Goal: Navigation & Orientation: Find specific page/section

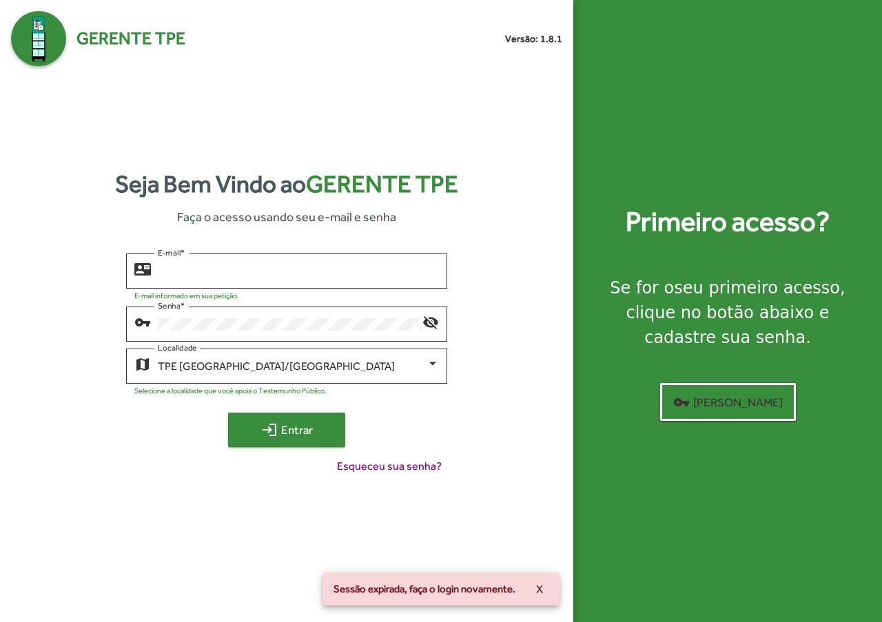
type input "**********"
click at [267, 435] on mat-icon "login" at bounding box center [269, 430] width 17 height 17
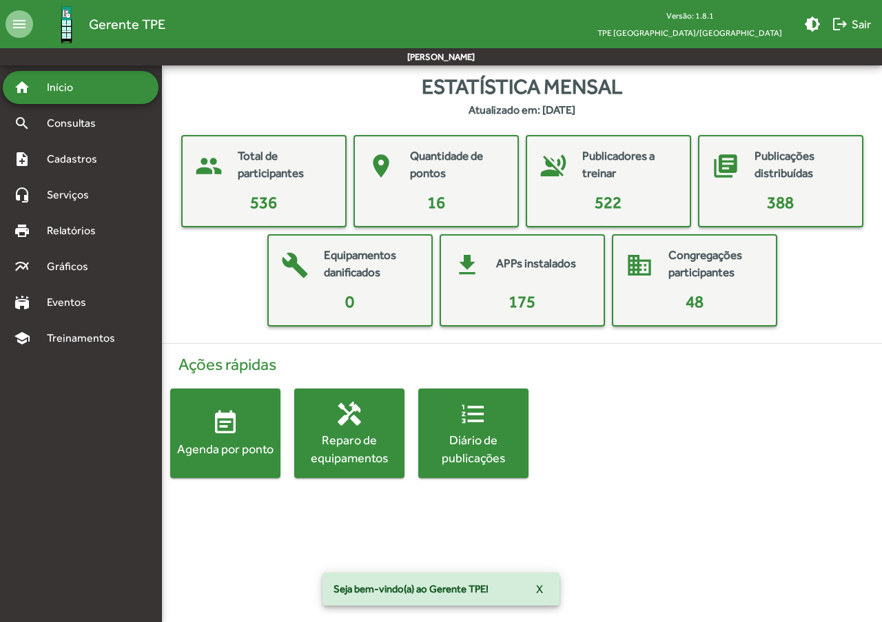
click at [455, 460] on div "Diário de publicações" at bounding box center [473, 448] width 110 height 34
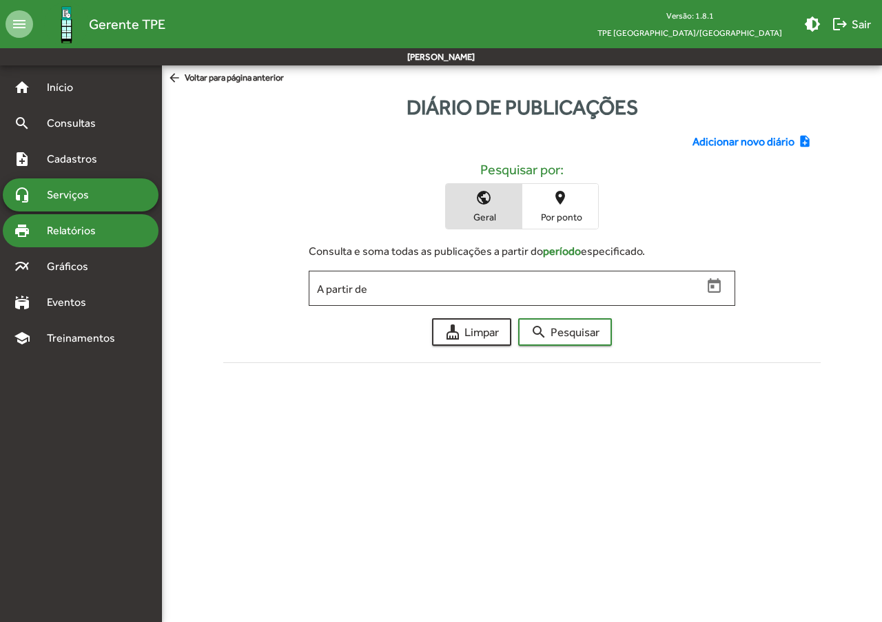
click at [96, 245] on div "print Relatórios" at bounding box center [81, 230] width 156 height 33
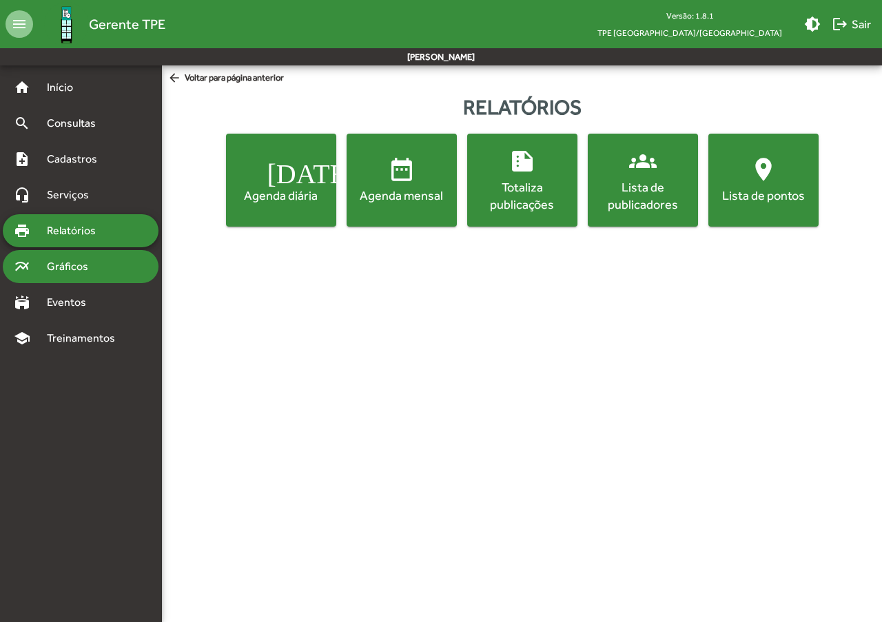
click at [97, 265] on span "Gráficos" at bounding box center [73, 266] width 68 height 17
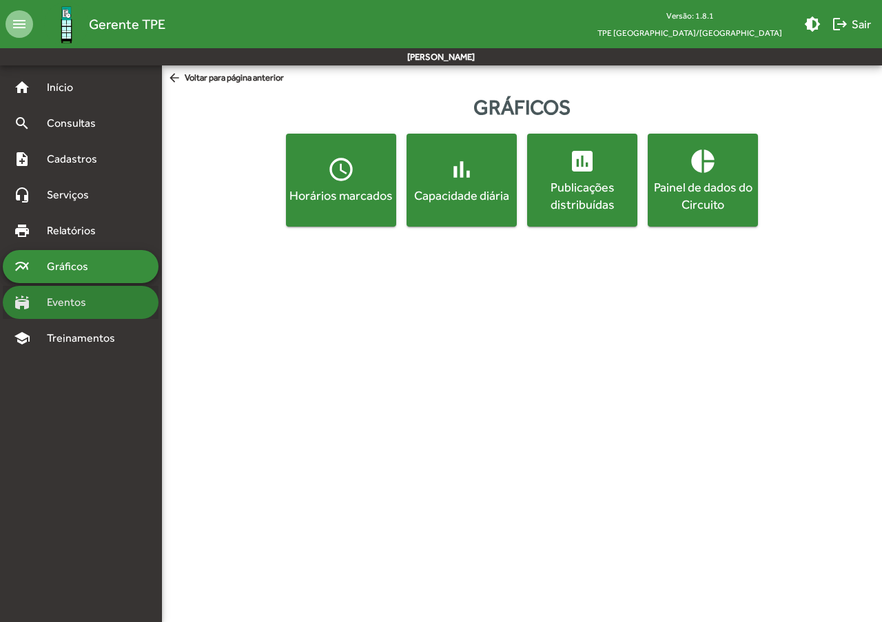
click at [109, 300] on div "stadium Eventos" at bounding box center [81, 302] width 156 height 33
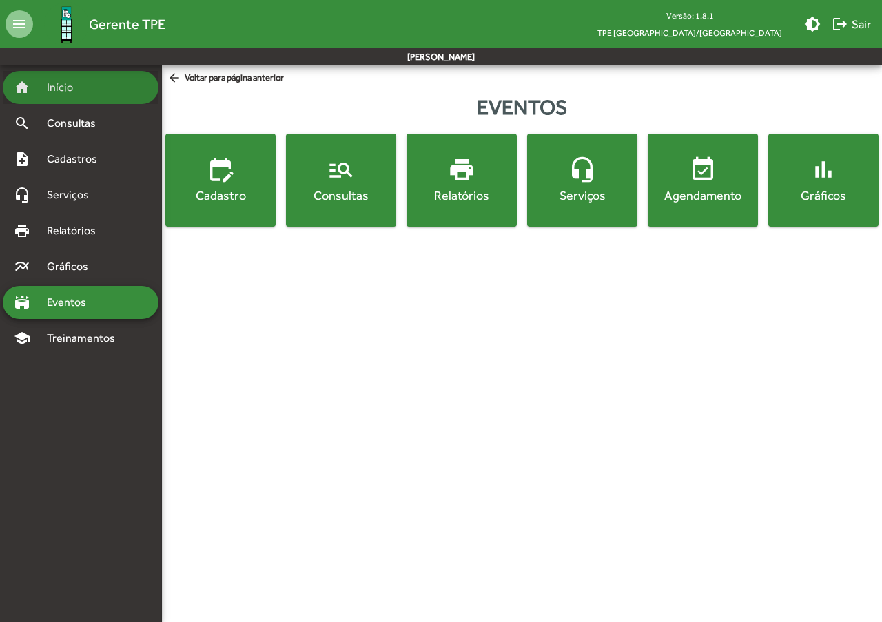
click at [62, 83] on span "Início" at bounding box center [66, 87] width 54 height 17
